Goal: Task Accomplishment & Management: Use online tool/utility

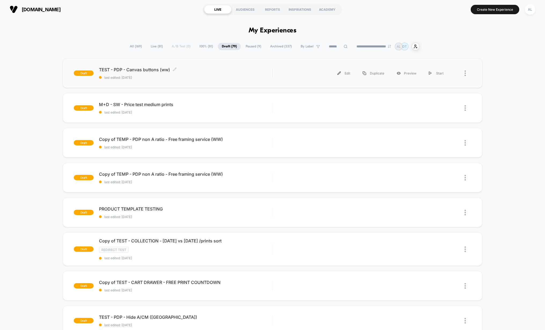
click at [159, 75] on div "TEST - PDP - Canvas buttons (ww) Click to edit experience details Click to edit…" at bounding box center [186, 73] width 174 height 13
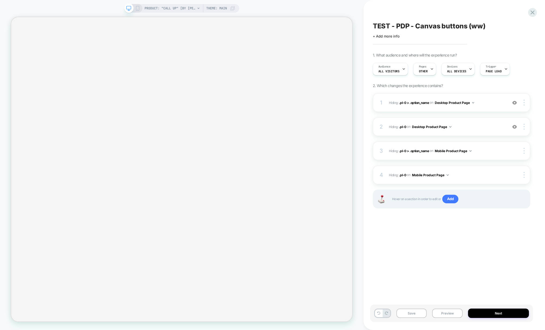
click at [445, 314] on button "Preview" at bounding box center [447, 313] width 31 height 9
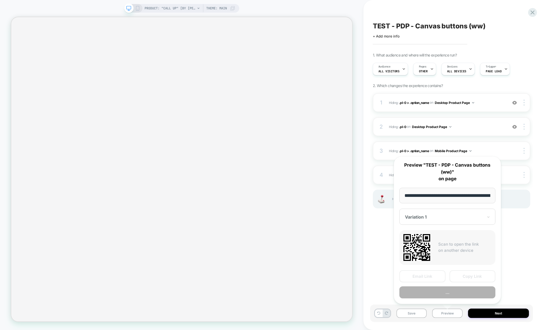
scroll to position [0, 92]
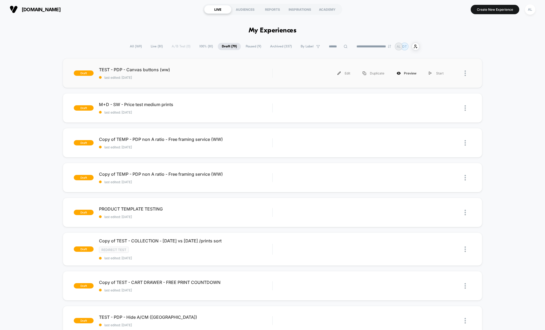
click at [405, 73] on div "Preview" at bounding box center [407, 73] width 32 height 12
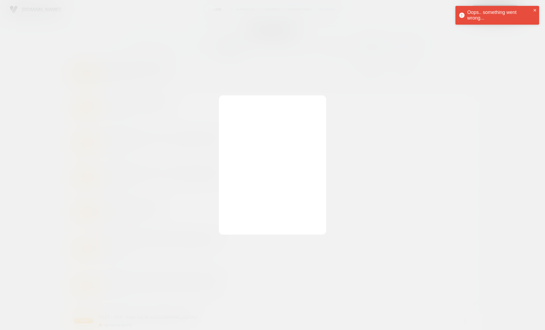
click at [366, 178] on div at bounding box center [272, 165] width 545 height 330
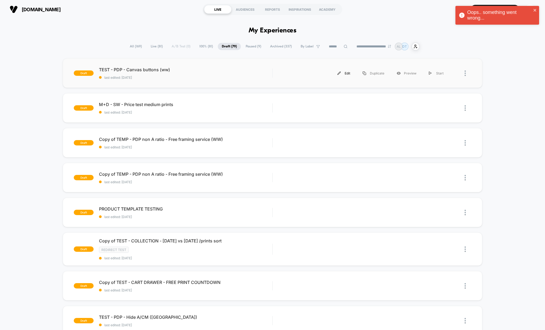
click at [335, 71] on div "Edit" at bounding box center [343, 73] width 25 height 12
click at [378, 73] on div "Duplicate" at bounding box center [374, 73] width 34 height 12
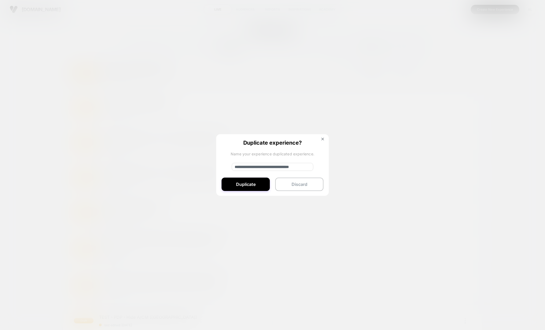
drag, startPoint x: 252, startPoint y: 167, endPoint x: 215, endPoint y: 168, distance: 37.0
click at [278, 79] on div "**********" at bounding box center [364, 73] width 172 height 12
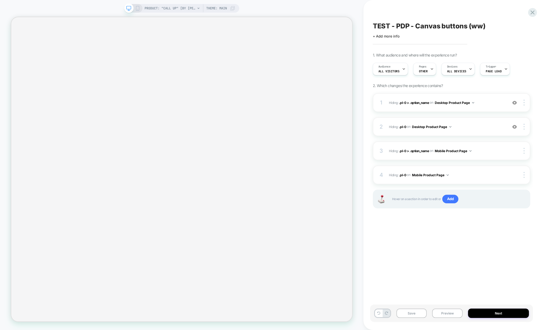
click at [448, 315] on button "Preview" at bounding box center [447, 313] width 31 height 9
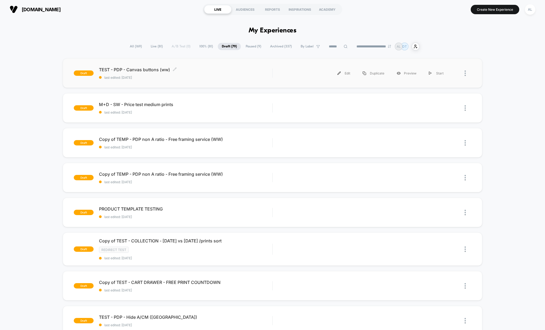
click at [219, 74] on div "TEST - PDP - Canvas buttons (ww) Click to edit experience details Click to edit…" at bounding box center [186, 73] width 174 height 13
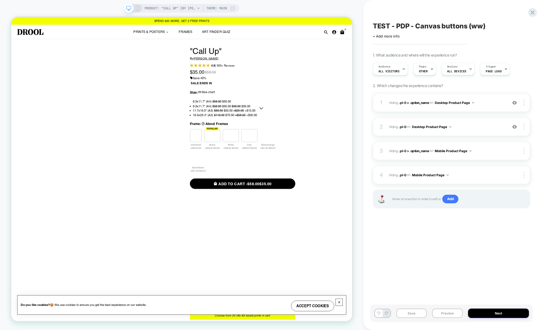
click at [420, 71] on span "OTHER" at bounding box center [423, 71] width 9 height 4
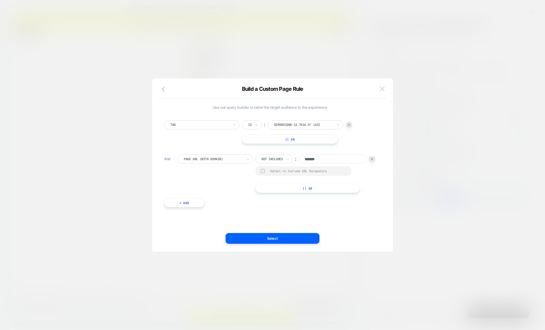
click at [379, 87] on button at bounding box center [382, 89] width 8 height 8
